Goal: Download file/media

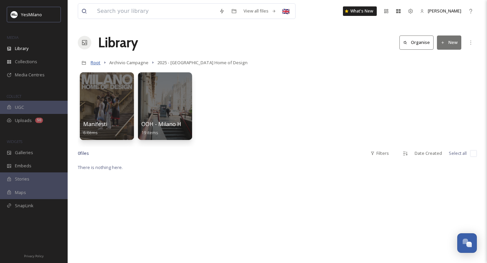
click at [95, 63] on span "Root" at bounding box center [96, 63] width 10 height 6
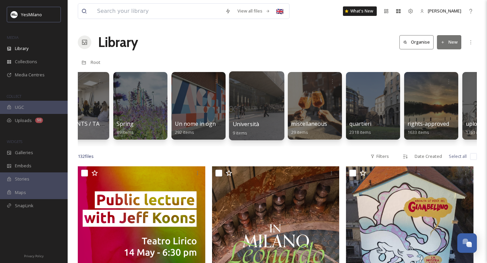
scroll to position [0, 1637]
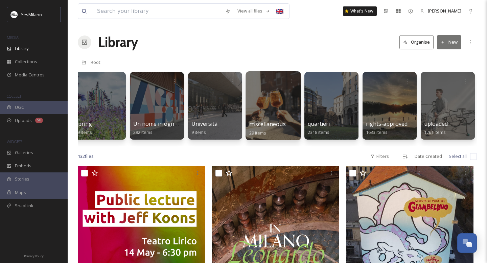
click at [272, 99] on div at bounding box center [273, 105] width 55 height 69
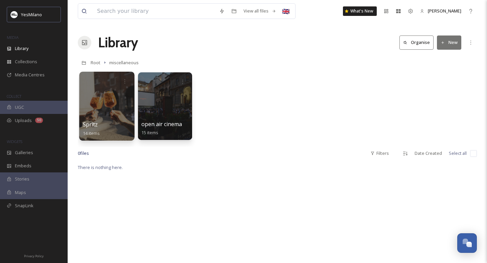
click at [100, 100] on div at bounding box center [106, 106] width 55 height 69
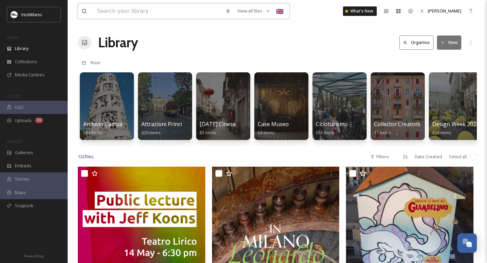
click at [167, 11] on input at bounding box center [158, 11] width 128 height 15
type input "f"
type input "FDI"
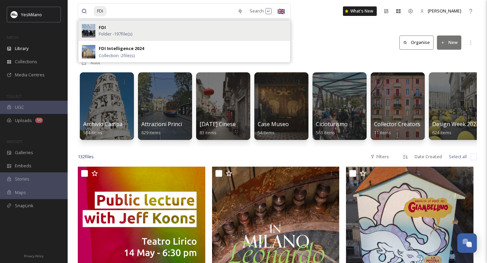
click at [136, 31] on div "FDI Folder - 197 file(s)" at bounding box center [193, 30] width 188 height 13
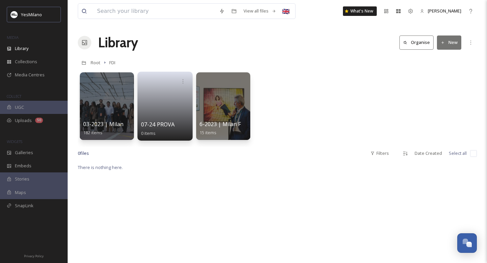
click at [166, 115] on link at bounding box center [165, 104] width 48 height 33
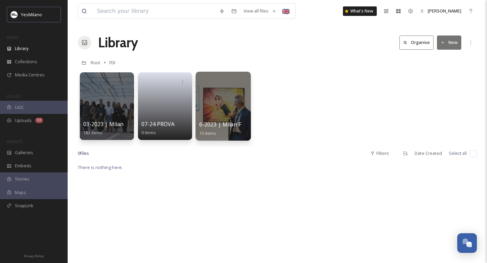
click at [217, 108] on div at bounding box center [222, 106] width 55 height 69
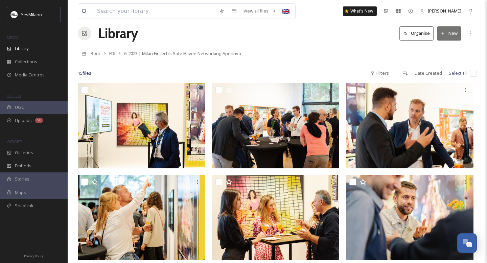
scroll to position [2, 0]
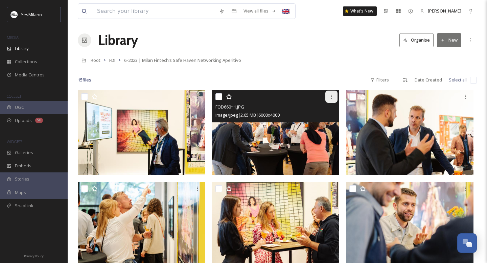
click at [333, 96] on icon at bounding box center [331, 96] width 5 height 5
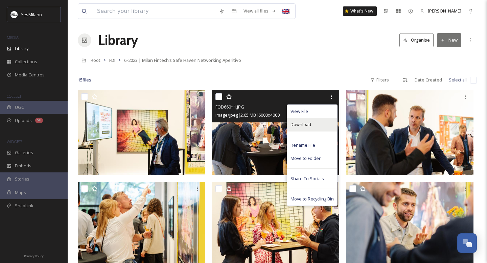
click at [329, 127] on div "Download" at bounding box center [312, 124] width 50 height 13
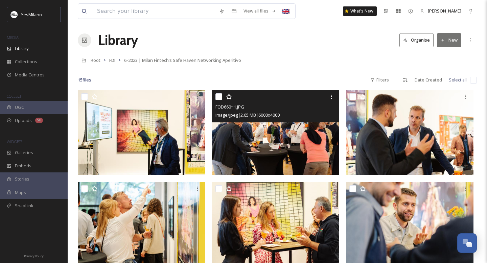
click at [243, 119] on div "FOD660~1.JPG image/jpeg | 2.65 MB | 6000 x 4000" at bounding box center [275, 106] width 127 height 32
click at [267, 141] on img at bounding box center [275, 132] width 127 height 85
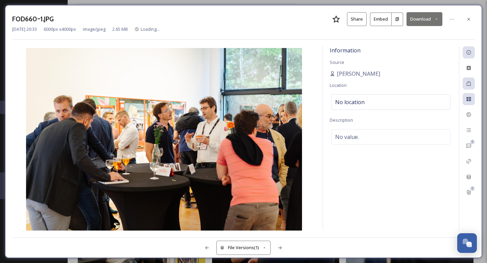
click at [466, 60] on div "0 0" at bounding box center [467, 138] width 16 height 184
click at [435, 17] on icon at bounding box center [436, 19] width 4 height 4
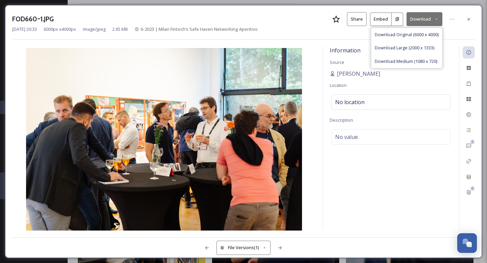
click at [271, 25] on div "FOD660~1.JPG Share Embed Download Download Original (6000 x 4000) Download Larg…" at bounding box center [243, 19] width 463 height 14
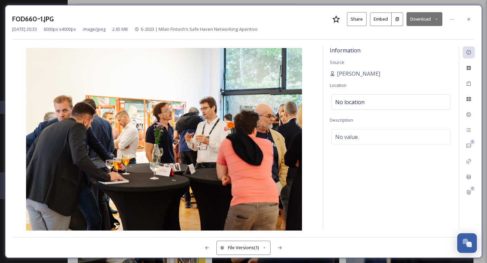
click at [448, 31] on div "Jun 07 2023 20:33 6000 px x 4000 px image/jpeg 2.65 MB 6-2023 | Milan Fintech’s…" at bounding box center [243, 29] width 463 height 6
click at [284, 30] on div "Jun 07 2023 20:33 6000 px x 4000 px image/jpeg 2.65 MB 6-2023 | Milan Fintech’s…" at bounding box center [243, 29] width 463 height 6
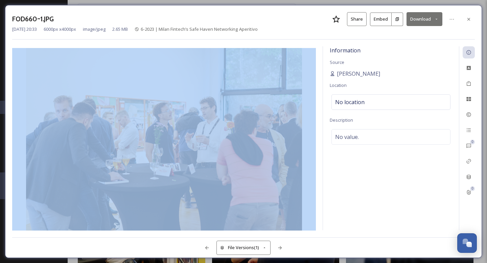
click at [284, 30] on div "Jun 07 2023 20:33 6000 px x 4000 px image/jpeg 2.65 MB 6-2023 | Milan Fintech’s…" at bounding box center [243, 29] width 463 height 6
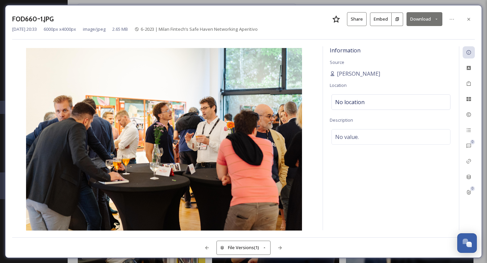
click at [270, 21] on div "FOD660~1.JPG Share Embed Download" at bounding box center [243, 19] width 463 height 14
click at [439, 19] on button "Download" at bounding box center [425, 19] width 36 height 14
click at [469, 20] on icon at bounding box center [468, 19] width 5 height 5
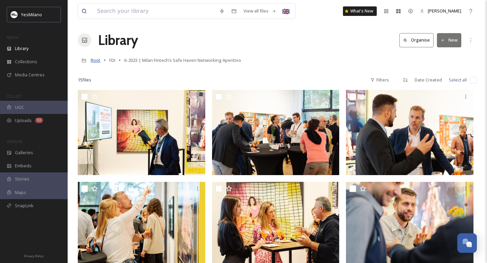
click at [96, 61] on span "Root" at bounding box center [96, 60] width 10 height 6
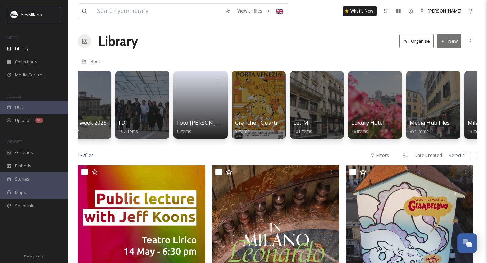
scroll to position [0, 504]
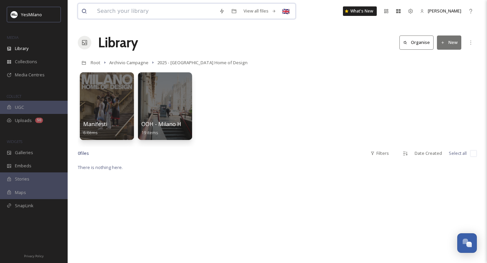
click at [152, 15] on input at bounding box center [155, 11] width 122 height 15
type input "duomo"
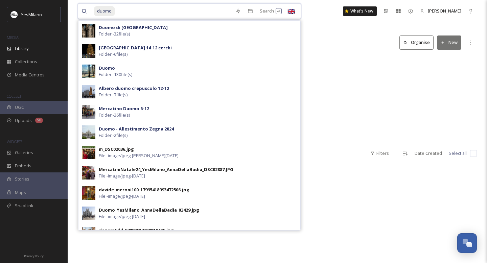
click at [146, 9] on input at bounding box center [174, 11] width 116 height 15
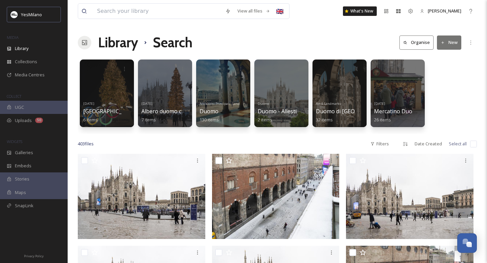
click at [447, 41] on button "New" at bounding box center [449, 43] width 24 height 14
click at [446, 106] on div "[DATE] Albero duomo 14-12 cerchi 6 items [DATE] Albero duomo crepuscolo 12-12 7…" at bounding box center [277, 95] width 399 height 78
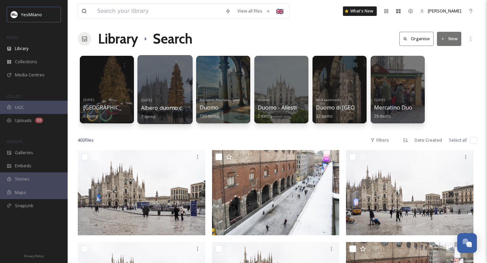
scroll to position [2, 0]
